Goal: Task Accomplishment & Management: Manage account settings

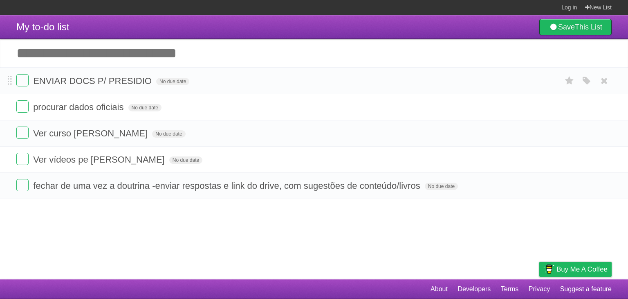
click at [220, 77] on form "ENVIAR DOCS P/ PRESIDIO No due date White Red Blue Green Purple Orange" at bounding box center [313, 80] width 595 height 13
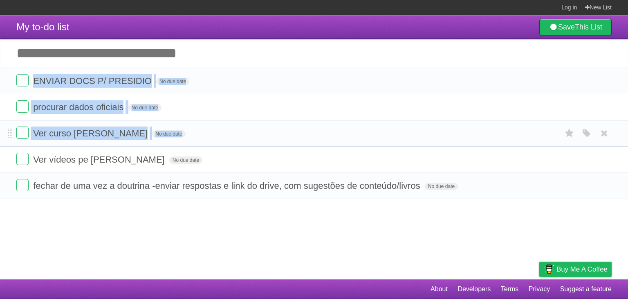
drag, startPoint x: 220, startPoint y: 77, endPoint x: 220, endPoint y: 131, distance: 54.0
click at [220, 131] on ul "ENVIAR DOCS P/ PRESIDIO No due date White Red Blue Green Purple Orange procurar…" at bounding box center [314, 132] width 628 height 131
click at [220, 131] on form "Ver curso Kariny noivado No due date White Red Blue Green Purple Orange" at bounding box center [313, 132] width 595 height 13
